Goal: Task Accomplishment & Management: Manage account settings

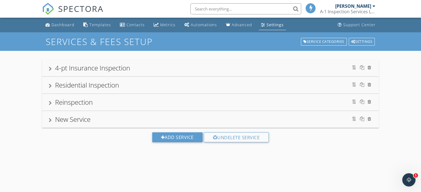
click at [162, 81] on div "Residential Inspection" at bounding box center [210, 85] width 323 height 10
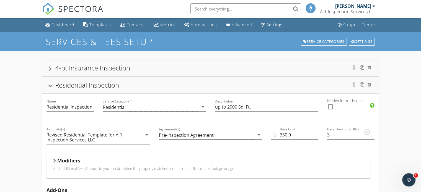
click at [97, 24] on div "Templates" at bounding box center [100, 24] width 22 height 5
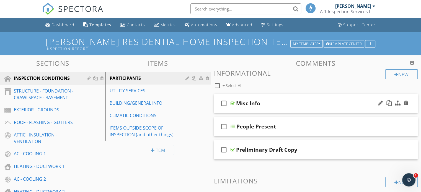
click at [275, 100] on div "Misc Info" at bounding box center [308, 103] width 144 height 7
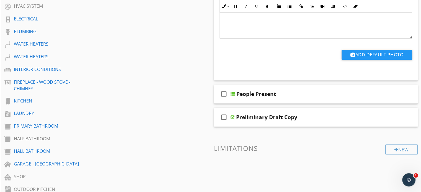
scroll to position [199, 0]
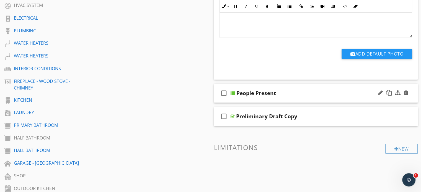
click at [283, 95] on div "People Present" at bounding box center [308, 93] width 144 height 7
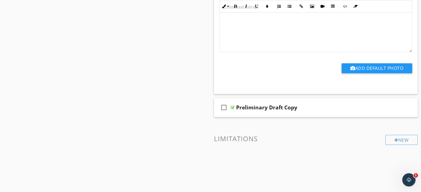
scroll to position [608, 0]
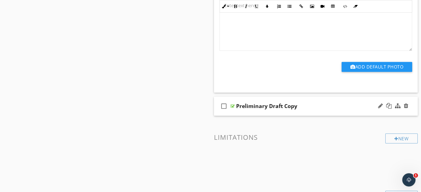
click at [304, 103] on div "Preliminary Draft Copy" at bounding box center [308, 106] width 144 height 7
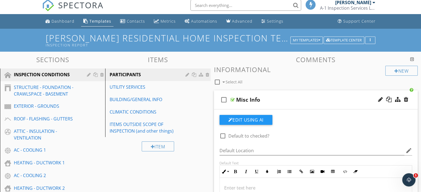
scroll to position [0, 0]
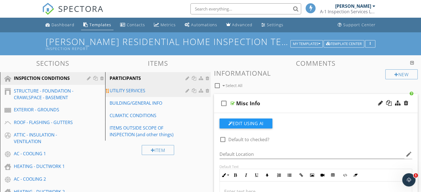
click at [156, 92] on div "UTILITY SERVICES" at bounding box center [147, 90] width 77 height 7
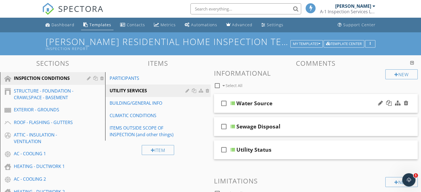
click at [278, 101] on div "Water Source" at bounding box center [308, 103] width 144 height 7
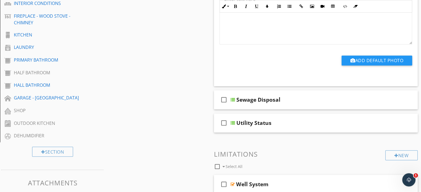
scroll to position [265, 0]
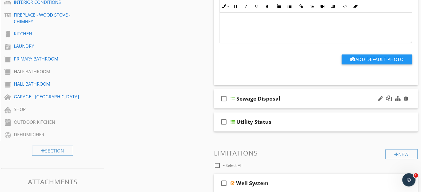
click at [283, 100] on div "Sewage Disposal" at bounding box center [308, 98] width 144 height 7
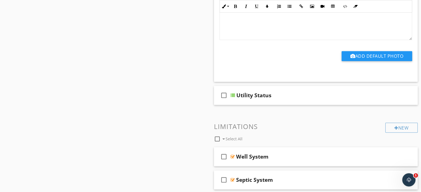
scroll to position [520, 0]
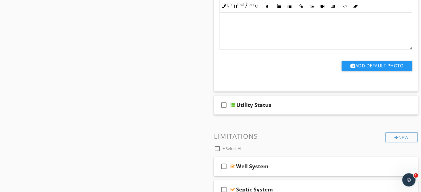
click at [283, 100] on div "check_box_outline_blank Utility Status" at bounding box center [316, 105] width 204 height 19
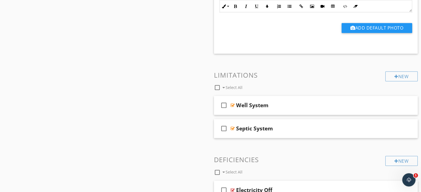
scroll to position [785, 0]
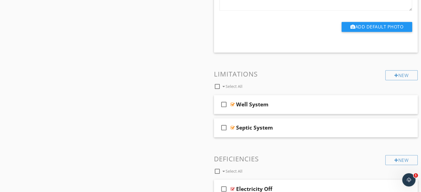
click at [283, 101] on div "Well System" at bounding box center [308, 104] width 144 height 7
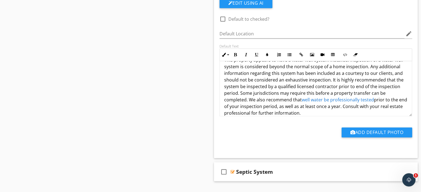
scroll to position [18, 0]
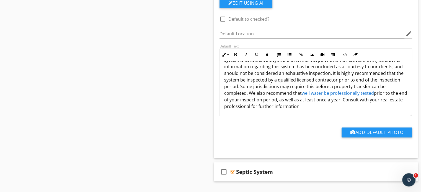
click at [410, 114] on div "This property appears to have a water well system installed. Inspection of a wa…" at bounding box center [315, 88] width 193 height 55
click at [282, 168] on div "Septic System" at bounding box center [308, 171] width 144 height 7
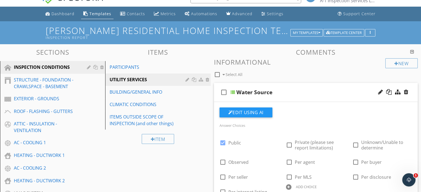
scroll to position [0, 0]
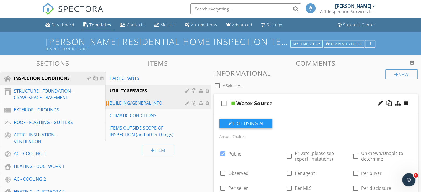
click at [153, 105] on div "BUILDING/GENERAL INFO" at bounding box center [147, 103] width 77 height 7
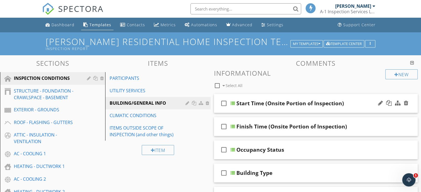
click at [348, 103] on div "Start Time (Onsite Portion of Inspection)" at bounding box center [308, 103] width 144 height 7
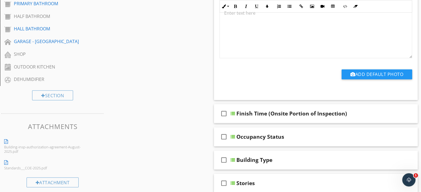
scroll to position [332, 0]
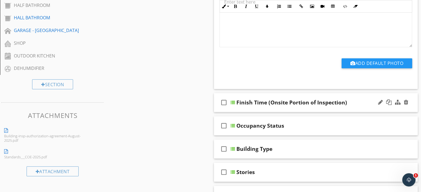
click at [351, 101] on div "Finish Time (Onsite Portion of Inspection)" at bounding box center [308, 102] width 144 height 7
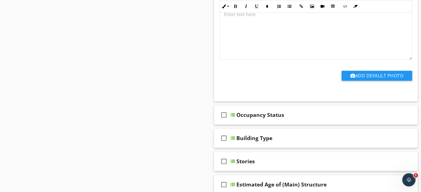
scroll to position [686, 0]
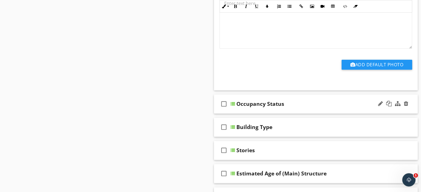
click at [287, 105] on div "Occupancy Status" at bounding box center [308, 104] width 144 height 7
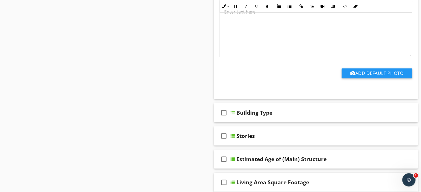
scroll to position [962, 0]
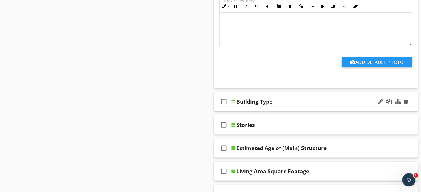
click at [290, 104] on div "check_box_outline_blank Building Type" at bounding box center [316, 101] width 204 height 19
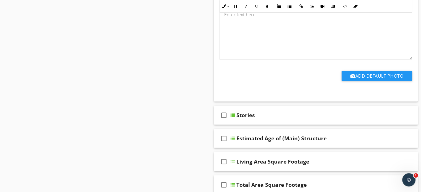
scroll to position [1206, 0]
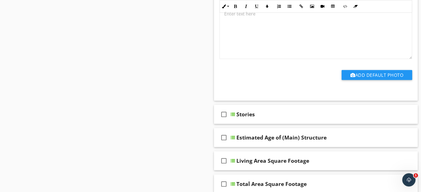
click at [279, 111] on div "Stories" at bounding box center [308, 114] width 144 height 7
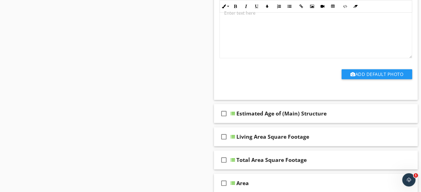
scroll to position [1449, 0]
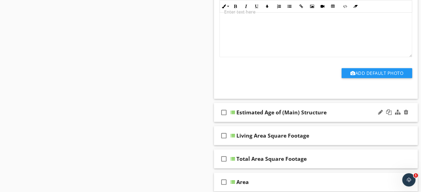
click at [331, 111] on div "Estimated Age of (Main) Structure" at bounding box center [308, 112] width 144 height 7
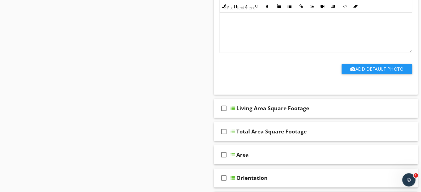
scroll to position [1725, 0]
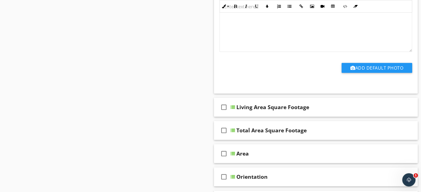
click at [331, 111] on div "check_box_outline_blank Living Area Square Footage" at bounding box center [316, 107] width 204 height 19
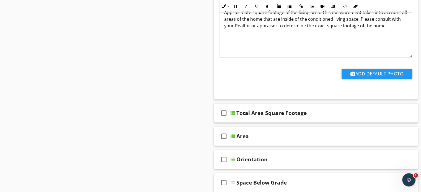
scroll to position [2046, 0]
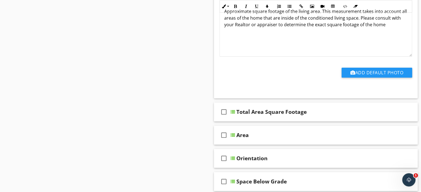
click at [331, 111] on div "Total Area Square Footage" at bounding box center [308, 112] width 144 height 7
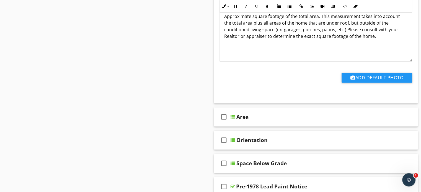
scroll to position [2367, 0]
click at [312, 113] on div "Area" at bounding box center [308, 116] width 144 height 7
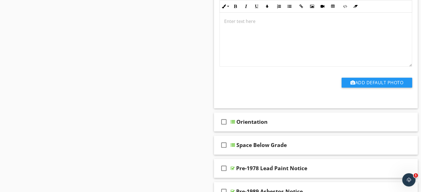
scroll to position [2599, 0]
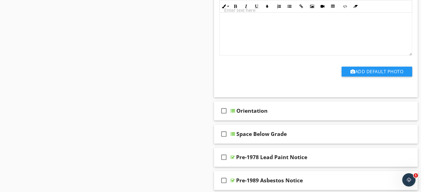
click at [312, 113] on div "check_box_outline_blank Orientation" at bounding box center [316, 110] width 204 height 19
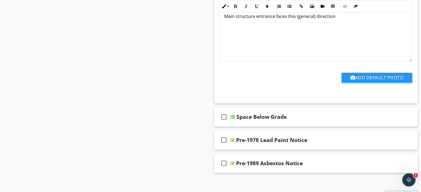
scroll to position [2820, 0]
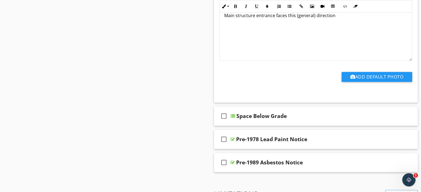
click at [312, 113] on div "Space Below Grade" at bounding box center [308, 116] width 144 height 7
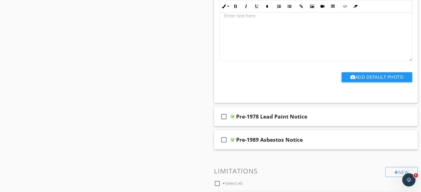
scroll to position [3042, 0]
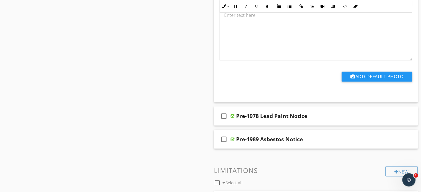
click at [312, 113] on div "Pre-1978 Lead Paint Notice" at bounding box center [308, 116] width 144 height 7
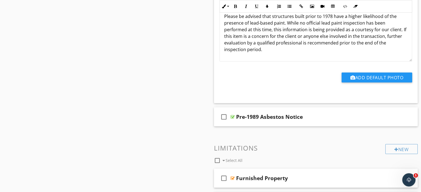
scroll to position [3230, 0]
click at [312, 113] on div "Pre-1989 Asbestos Notice" at bounding box center [308, 116] width 144 height 7
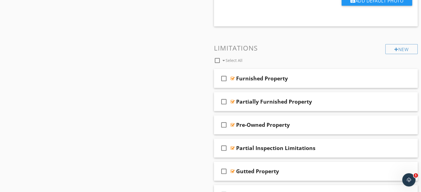
scroll to position [3506, 0]
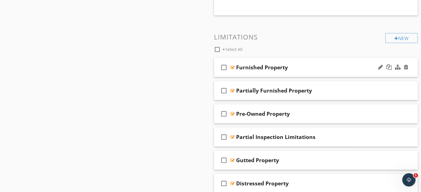
click at [298, 67] on div "Furnished Property" at bounding box center [308, 67] width 144 height 7
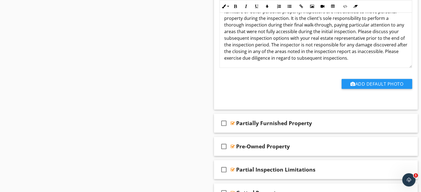
scroll to position [3650, 0]
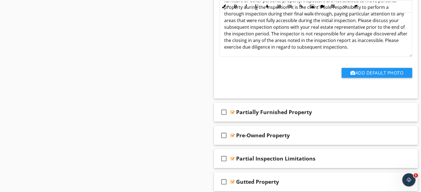
click at [316, 115] on div "check_box_outline_blank Partially Furnished Property" at bounding box center [316, 112] width 204 height 19
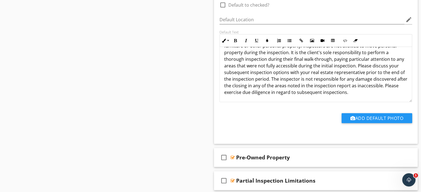
scroll to position [3805, 0]
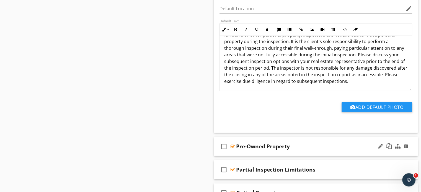
click at [299, 143] on div "Pre-Owned Property" at bounding box center [308, 146] width 144 height 7
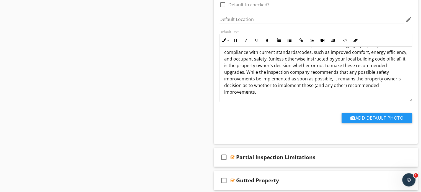
scroll to position [3993, 0]
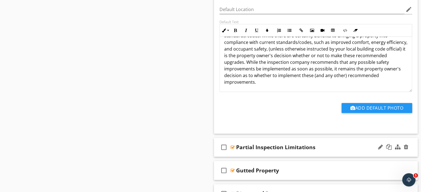
click at [332, 144] on div "Partial Inspection Limitations" at bounding box center [308, 147] width 144 height 7
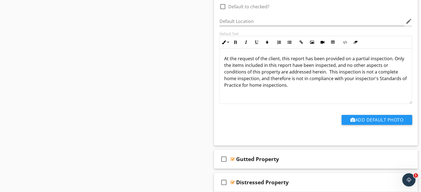
scroll to position [4181, 0]
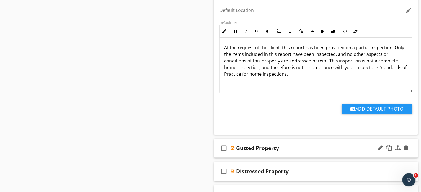
click at [306, 145] on div "Gutted Property" at bounding box center [308, 148] width 144 height 7
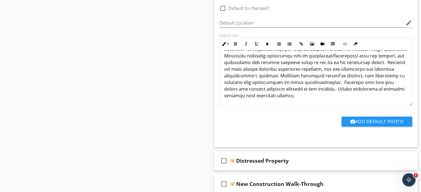
scroll to position [4358, 0]
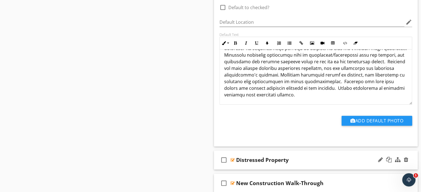
click at [303, 157] on div "Distressed Property" at bounding box center [308, 160] width 144 height 7
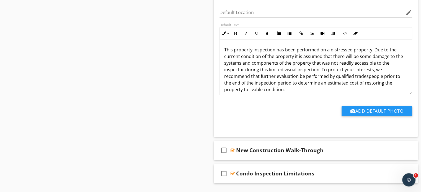
scroll to position [4557, 0]
click at [326, 147] on div "New Construction Walk-Through" at bounding box center [308, 150] width 144 height 7
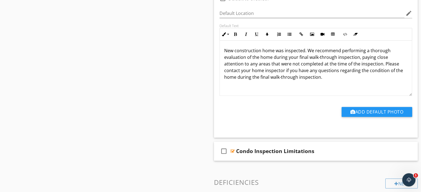
scroll to position [4745, 0]
click at [326, 147] on div "Condo Inspection Limitations" at bounding box center [308, 150] width 144 height 7
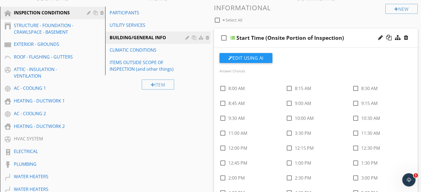
scroll to position [54, 0]
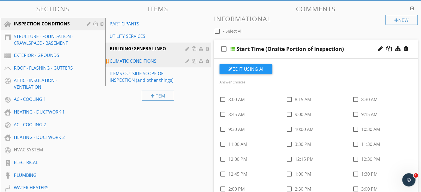
click at [146, 60] on div "CLIMATIC CONDITIONS" at bounding box center [147, 61] width 77 height 7
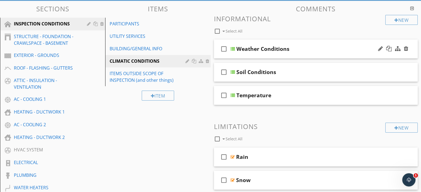
click at [296, 48] on div "Weather Conditions" at bounding box center [308, 49] width 144 height 7
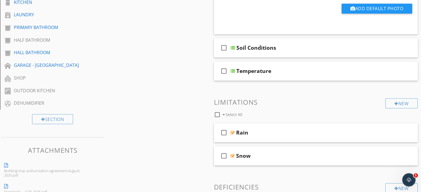
scroll to position [298, 0]
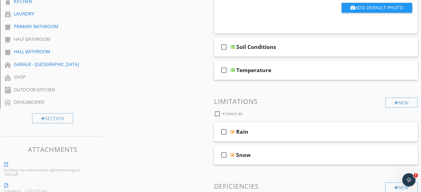
click at [296, 48] on div "Soil Conditions" at bounding box center [308, 47] width 144 height 7
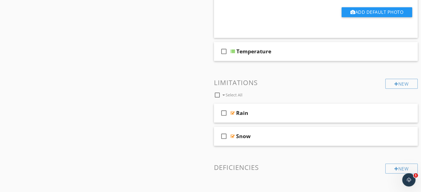
scroll to position [530, 0]
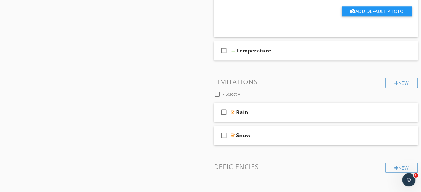
click at [296, 48] on div "Temperature" at bounding box center [308, 50] width 144 height 7
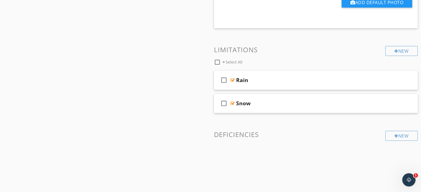
scroll to position [811, 0]
click at [261, 79] on div "Rain" at bounding box center [308, 79] width 144 height 7
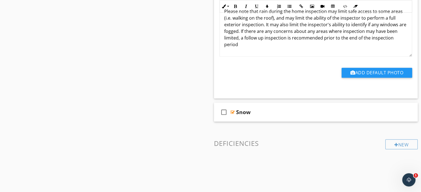
scroll to position [976, 0]
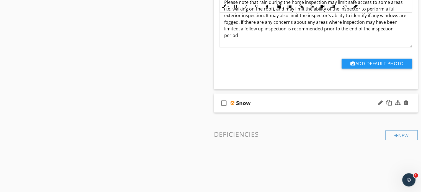
click at [264, 100] on div "Snow" at bounding box center [308, 103] width 144 height 7
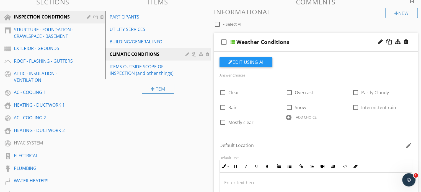
scroll to position [2, 0]
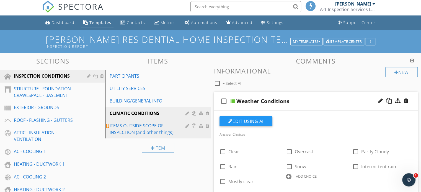
click at [147, 127] on div "ITEMS OUTSIDE SCOPE OF INSPECTION (and other things)" at bounding box center [147, 128] width 77 height 13
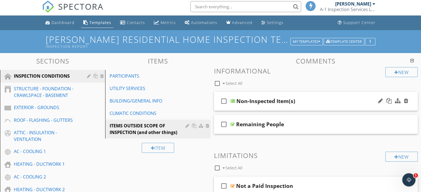
click at [300, 100] on div "Non-Inspected Item(s)" at bounding box center [308, 101] width 144 height 7
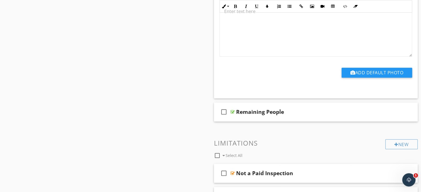
scroll to position [511, 0]
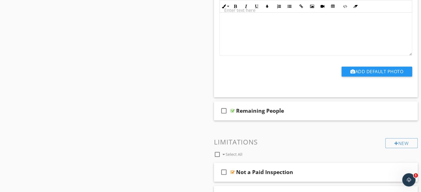
click at [300, 101] on div "check_box_outline_blank Remaining People" at bounding box center [316, 110] width 204 height 19
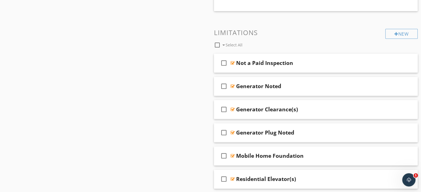
scroll to position [787, 0]
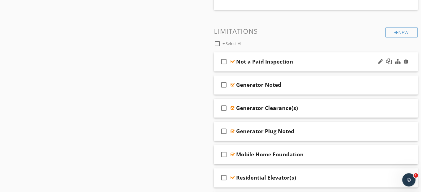
click at [299, 58] on div "Not a Paid Inspection" at bounding box center [308, 61] width 144 height 7
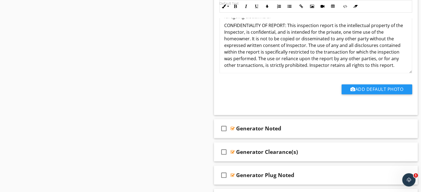
scroll to position [40, 0]
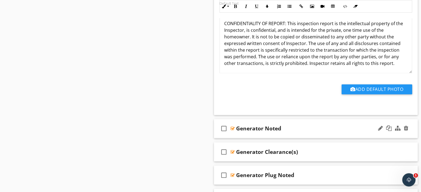
click at [287, 125] on div "Generator Noted" at bounding box center [308, 128] width 144 height 7
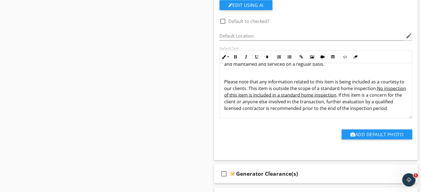
scroll to position [60, 0]
click at [307, 171] on div "Generator Clearance(s)" at bounding box center [308, 174] width 144 height 7
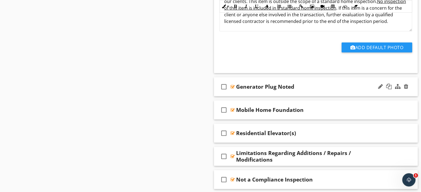
scroll to position [1329, 0]
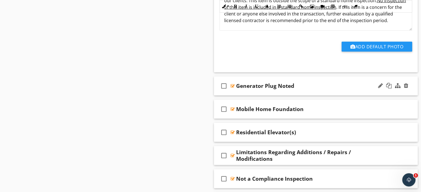
click at [302, 83] on div "Generator Plug Noted" at bounding box center [308, 86] width 144 height 7
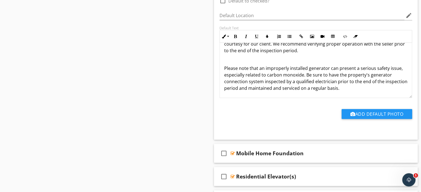
scroll to position [1462, 0]
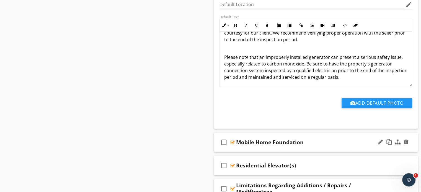
click at [314, 139] on div "Mobile Home Foundation" at bounding box center [308, 142] width 144 height 7
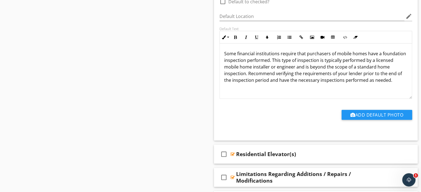
scroll to position [1650, 0]
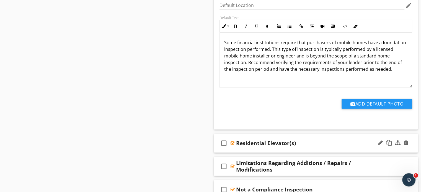
click at [302, 140] on div "Residential Elevator(s)" at bounding box center [308, 143] width 144 height 7
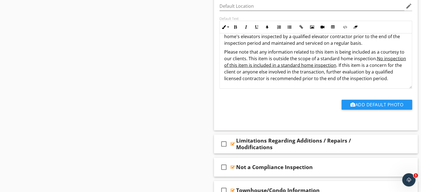
scroll to position [1849, 0]
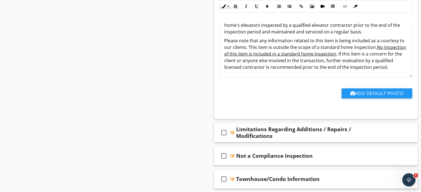
click at [319, 123] on div "check_box_outline_blank Limitations Regarding Additions / Repairs / Modificatio…" at bounding box center [316, 132] width 204 height 19
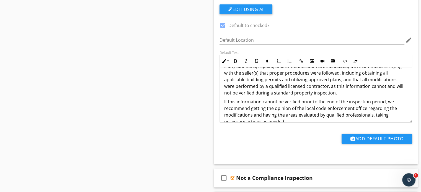
scroll to position [42, 0]
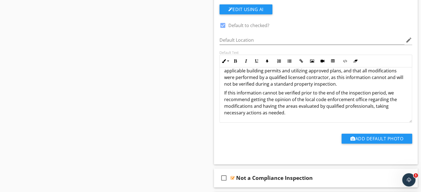
click at [312, 134] on div "Add Default Photo" at bounding box center [315, 141] width 199 height 14
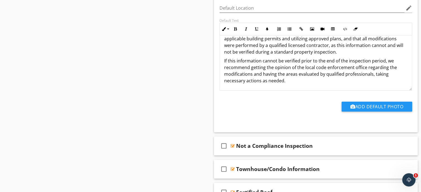
scroll to position [2026, 0]
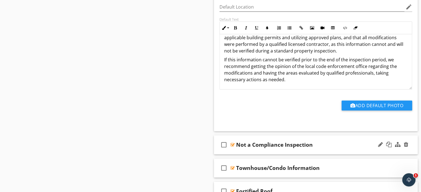
click at [322, 142] on div "Not a Compliance Inspection" at bounding box center [308, 145] width 144 height 7
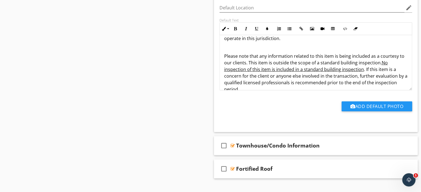
scroll to position [42, 0]
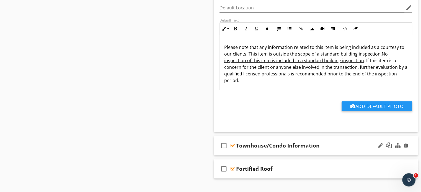
click at [325, 142] on div "Townhouse/Condo Information" at bounding box center [308, 145] width 144 height 7
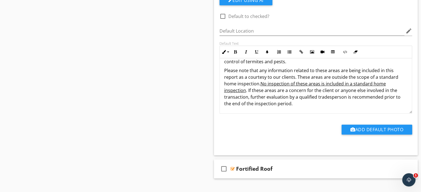
scroll to position [2380, 0]
click at [289, 165] on div "Fortified Roof" at bounding box center [308, 168] width 144 height 7
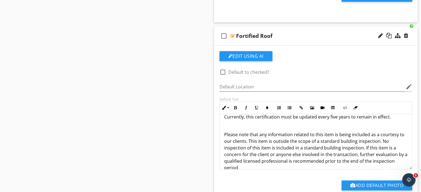
scroll to position [42, 0]
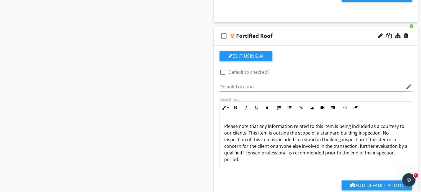
click at [324, 169] on div "Add Default Photo" at bounding box center [315, 184] width 199 height 31
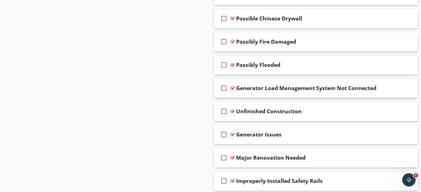
scroll to position [2970, 0]
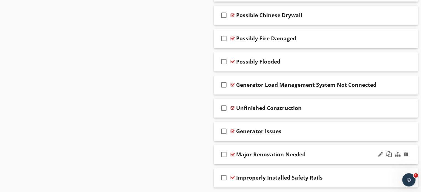
click at [311, 151] on div "Major Renovation Needed" at bounding box center [308, 154] width 144 height 7
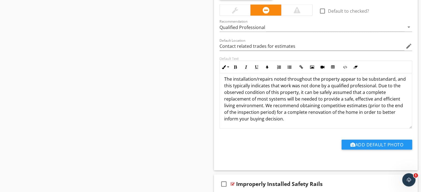
scroll to position [3155, 0]
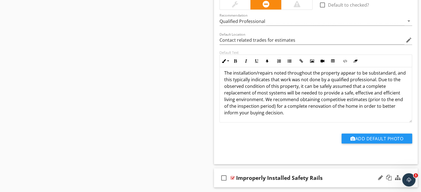
click at [329, 175] on div "Improperly Installed Safety Rails" at bounding box center [308, 178] width 144 height 7
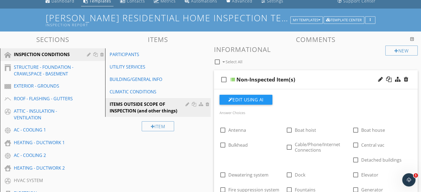
scroll to position [23, 0]
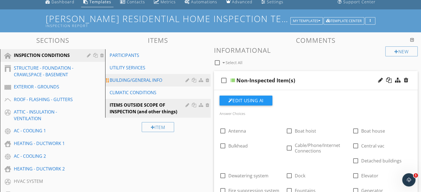
click at [162, 76] on link "BUILDING/GENERAL INFO" at bounding box center [158, 80] width 103 height 12
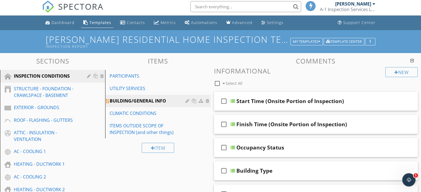
scroll to position [0, 0]
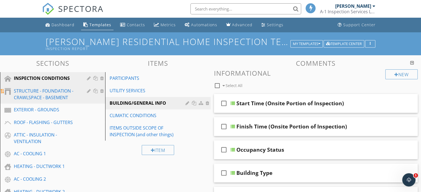
click at [65, 93] on div "STRUCTURE - FOUNDATION - CRAWLSPACE - BASEMENT" at bounding box center [46, 94] width 65 height 13
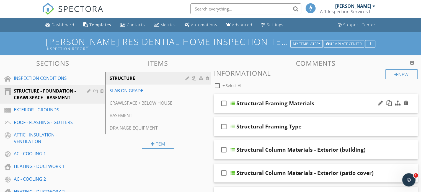
click at [327, 101] on div "Structural Framing Materials" at bounding box center [308, 103] width 144 height 7
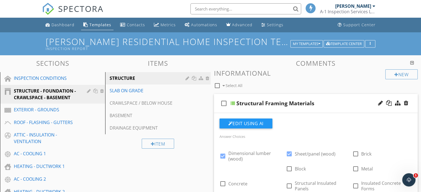
click at [322, 101] on div "Structural Framing Materials" at bounding box center [308, 103] width 144 height 7
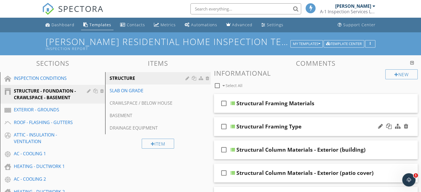
click at [309, 122] on div "check_box_outline_blank Structural Framing Type" at bounding box center [316, 126] width 204 height 19
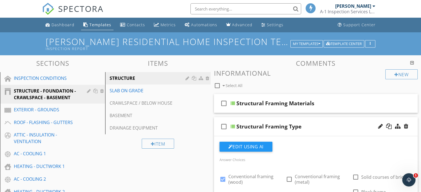
click at [309, 122] on div "check_box_outline_blank Structural Framing Type" at bounding box center [316, 126] width 204 height 19
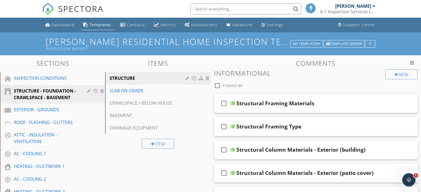
click at [121, 48] on div "Inspection Report" at bounding box center [169, 48] width 246 height 4
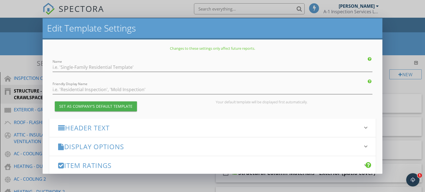
type input "[PERSON_NAME] Residential Home Inspection Template from Inspector 34 for A-1 In…"
type input "Inspection Report"
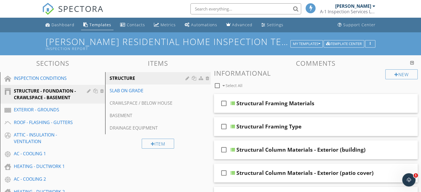
click at [30, 38] on div at bounding box center [210, 96] width 421 height 192
click at [98, 24] on div "Templates" at bounding box center [100, 24] width 22 height 5
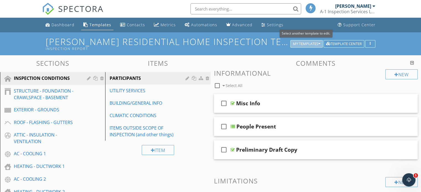
click at [317, 43] on div "My Templates" at bounding box center [306, 44] width 27 height 4
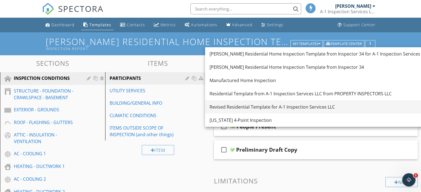
click at [264, 105] on div "Revised Residential Template for A-1 Inspection Services LLC" at bounding box center [318, 107] width 219 height 7
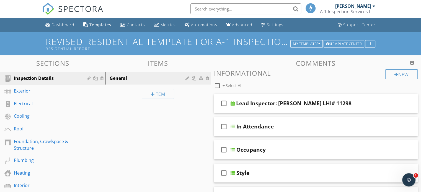
click at [106, 48] on div "Residential Report" at bounding box center [169, 48] width 246 height 4
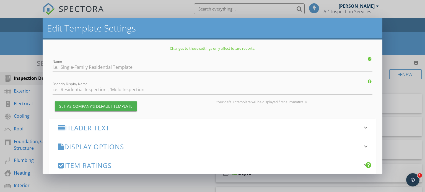
type input "Revised Residential Template for A-1 Inspection Services LLC"
type input "Residential Report"
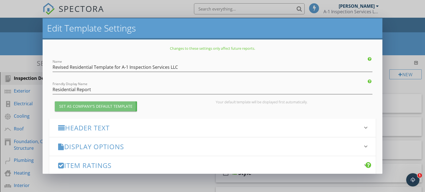
click at [90, 106] on div "Set as Company's Default Template" at bounding box center [95, 106] width 73 height 6
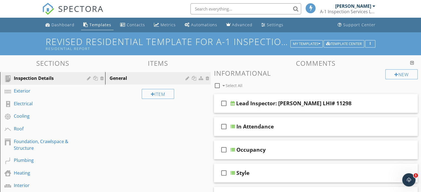
click at [14, 34] on div at bounding box center [210, 96] width 421 height 192
click at [51, 90] on div "Exterior" at bounding box center [46, 91] width 65 height 7
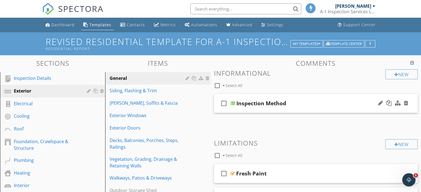
click at [303, 101] on div "Inspection Method" at bounding box center [308, 103] width 144 height 7
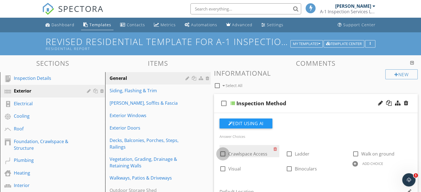
click at [222, 154] on div at bounding box center [222, 153] width 9 height 9
click at [222, 153] on div at bounding box center [222, 153] width 9 height 9
checkbox input "false"
click at [413, 63] on div at bounding box center [412, 63] width 4 height 4
click at [411, 63] on div at bounding box center [412, 63] width 4 height 4
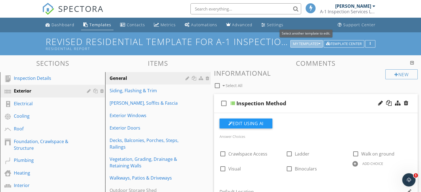
click at [317, 44] on div "My Templates" at bounding box center [306, 44] width 27 height 4
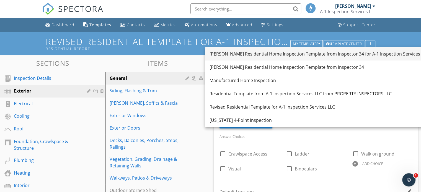
click at [274, 54] on div "[PERSON_NAME] Residential Home Inspection Template from Inspector 34 for A-1 In…" at bounding box center [318, 54] width 219 height 7
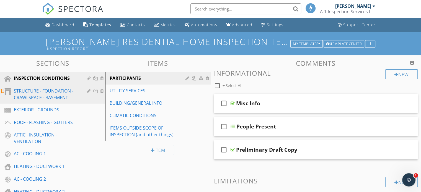
click at [49, 90] on div "STRUCTURE - FOUNDATION - CRAWLSPACE - BASEMENT" at bounding box center [46, 94] width 65 height 13
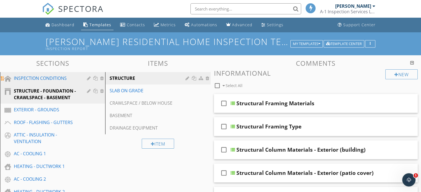
click at [50, 80] on div "INSPECTION CONDITIONS" at bounding box center [46, 78] width 65 height 7
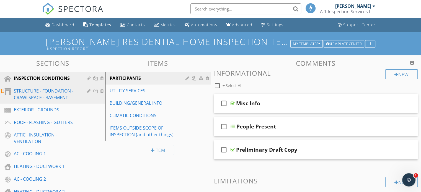
click at [38, 88] on div "STRUCTURE - FOUNDATION - CRAWLSPACE - BASEMENT" at bounding box center [46, 94] width 65 height 13
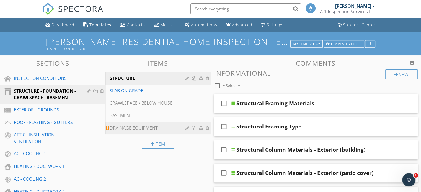
click at [141, 127] on div "DRAINAGE EQUIPMENT" at bounding box center [147, 128] width 77 height 7
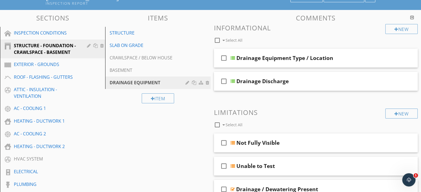
scroll to position [44, 0]
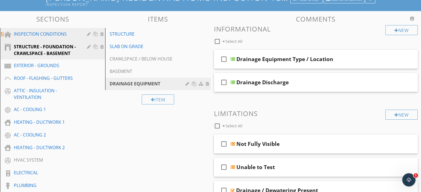
click at [56, 31] on div "INSPECTION CONDITIONS" at bounding box center [46, 34] width 65 height 7
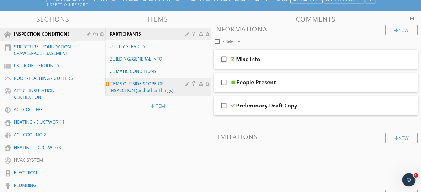
click at [135, 83] on div "ITEMS OUTSIDE SCOPE OF INSPECTION (and other things)" at bounding box center [147, 86] width 77 height 13
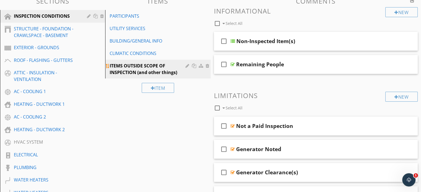
scroll to position [61, 0]
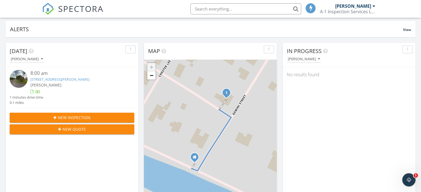
scroll to position [22, 0]
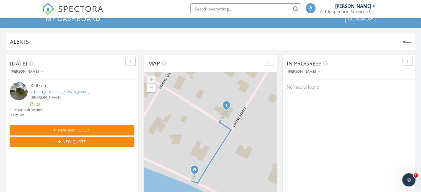
click at [9, 91] on div "8:00 am 137 Gemini St, Larose, LA 70373 Don Griffin 1 minutes drive time 0.1 mi…" at bounding box center [72, 100] width 133 height 41
click at [15, 92] on img at bounding box center [19, 91] width 18 height 18
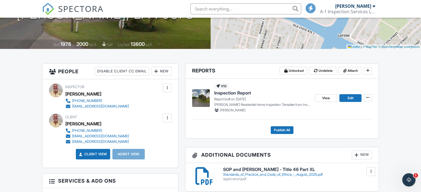
scroll to position [100, 0]
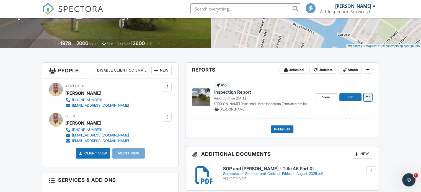
click at [368, 96] on icon at bounding box center [367, 97] width 3 height 4
click at [275, 110] on div "[PERSON_NAME]" at bounding box center [262, 109] width 96 height 5
click at [324, 98] on span "View" at bounding box center [326, 98] width 8 height 6
